Goal: Task Accomplishment & Management: Manage account settings

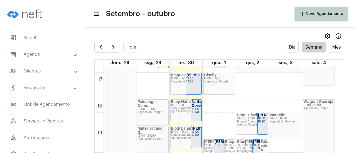
scroll to position [438, 0]
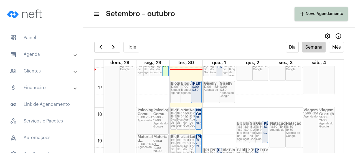
click at [194, 85] on strong "[PERSON_NAME]" at bounding box center [207, 84] width 31 height 4
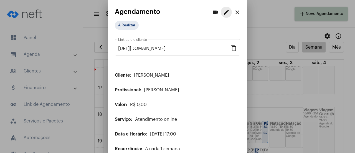
click at [223, 14] on mat-icon "edit" at bounding box center [226, 12] width 7 height 7
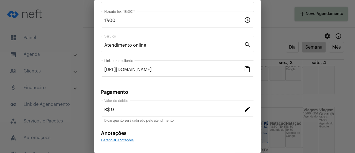
scroll to position [87, 0]
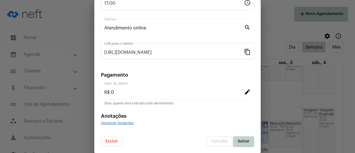
click at [120, 143] on button "Excluir" at bounding box center [112, 141] width 22 height 10
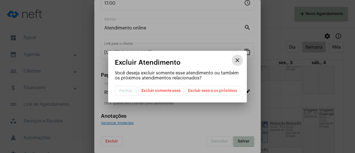
click at [176, 96] on mat-dialog-container "close Excluir Atendimento Você deseja excluir somente esse atendimento ou també…" at bounding box center [177, 77] width 139 height 52
click at [176, 93] on span "Excluir somente esse" at bounding box center [161, 90] width 39 height 9
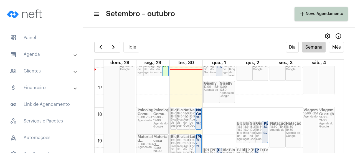
click at [225, 92] on div "Agenda do Google" at bounding box center [227, 95] width 15 height 6
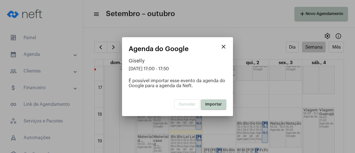
click at [208, 107] on button "Importar" at bounding box center [214, 104] width 26 height 10
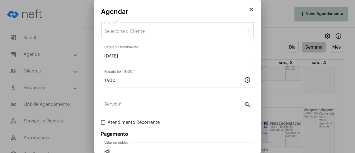
click at [134, 30] on span "Selecione o Cliente" at bounding box center [124, 31] width 41 height 4
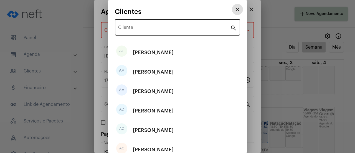
click at [138, 30] on input "Cliente" at bounding box center [174, 28] width 112 height 5
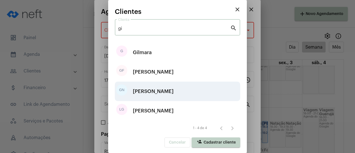
type input "gi"
click at [153, 94] on div "[PERSON_NAME]" at bounding box center [153, 91] width 41 height 17
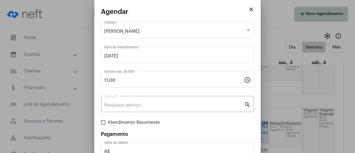
click at [153, 106] on input "Serviço *" at bounding box center [174, 105] width 140 height 5
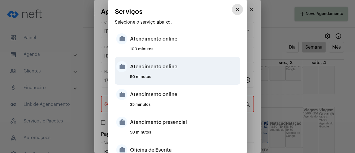
click at [164, 68] on div "Atendimento online" at bounding box center [184, 66] width 109 height 17
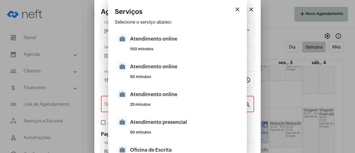
type input "Atendimento online"
type input "R$ 0"
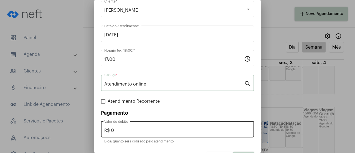
scroll to position [37, 0]
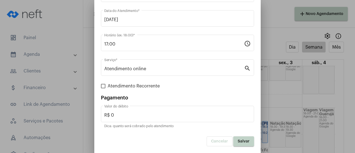
click at [246, 141] on button "Salvar" at bounding box center [243, 141] width 21 height 10
